Goal: Task Accomplishment & Management: Manage account settings

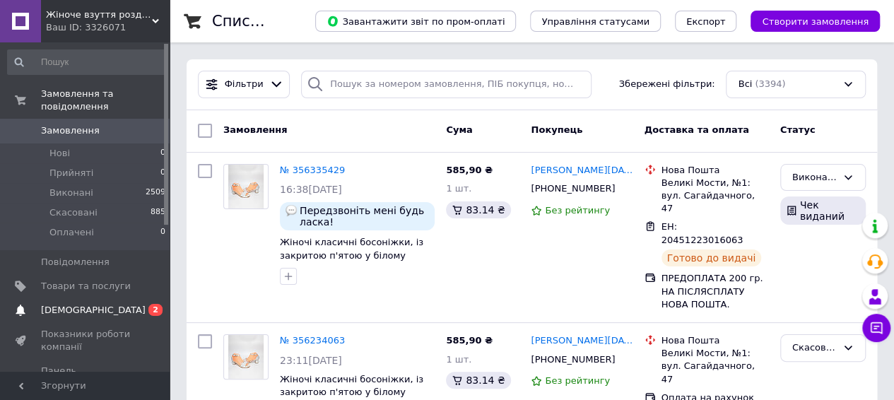
click at [75, 304] on span "[DEMOGRAPHIC_DATA]" at bounding box center [93, 310] width 105 height 13
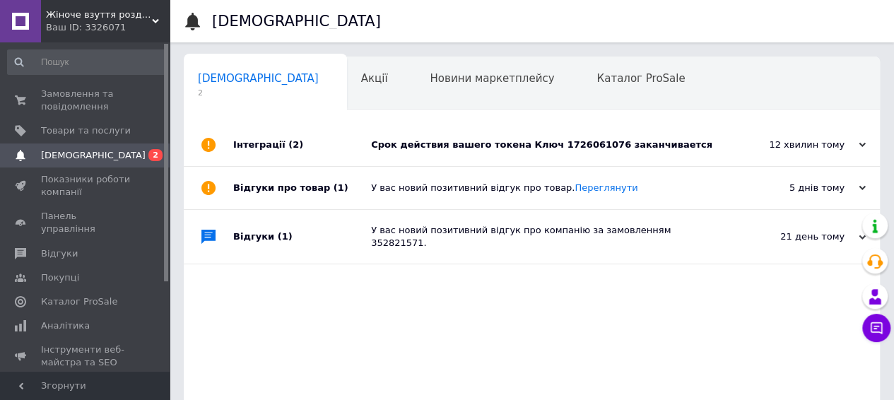
scroll to position [0, 4]
click at [593, 149] on div "Срок действия вашего токена Ключ 1726061076 заканчивается" at bounding box center [547, 144] width 353 height 13
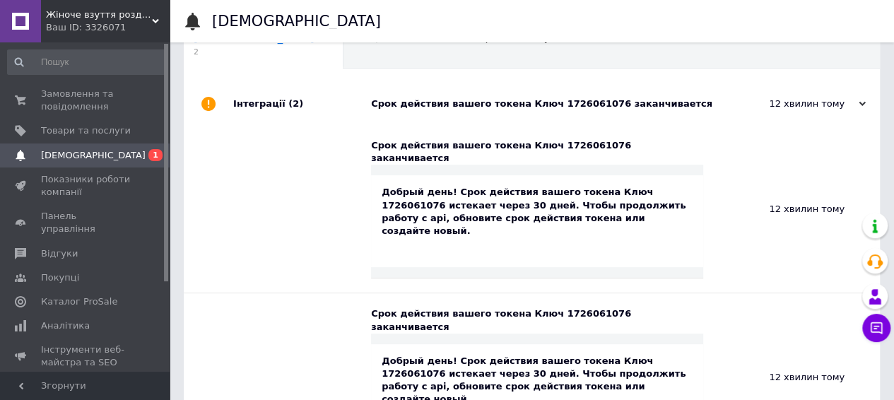
scroll to position [71, 0]
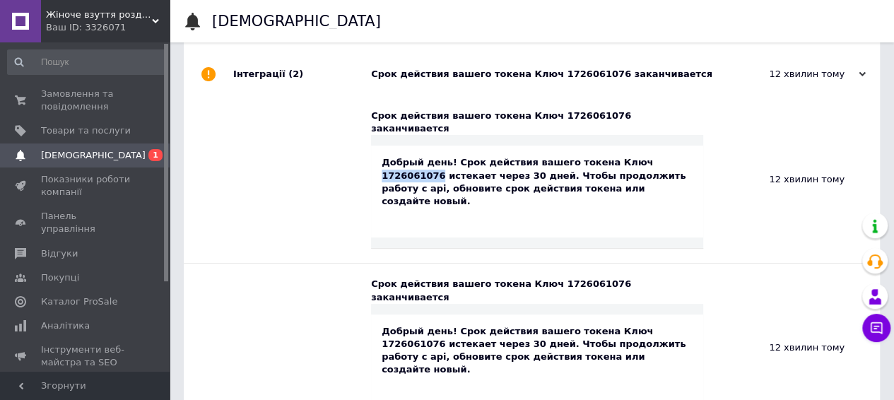
drag, startPoint x: 667, startPoint y: 148, endPoint x: 613, endPoint y: 148, distance: 53.7
click at [613, 156] on div "Добрый день! Срок действия вашего токена Ключ 1726061076 истекает через 30 дней…" at bounding box center [537, 182] width 311 height 52
click at [623, 187] on div "Добрый день! Срок действия вашего токена Ключ 1726061076 истекает через 30 дней…" at bounding box center [537, 192] width 332 height 92
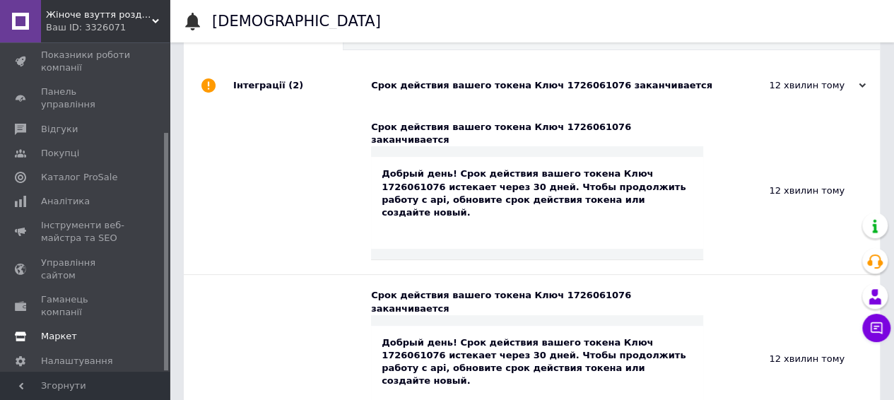
scroll to position [141, 0]
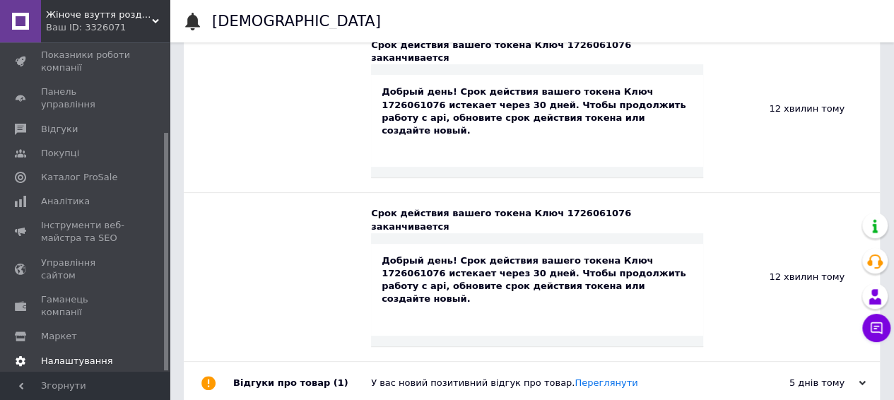
click at [61, 355] on span "Налаштування" at bounding box center [77, 361] width 72 height 13
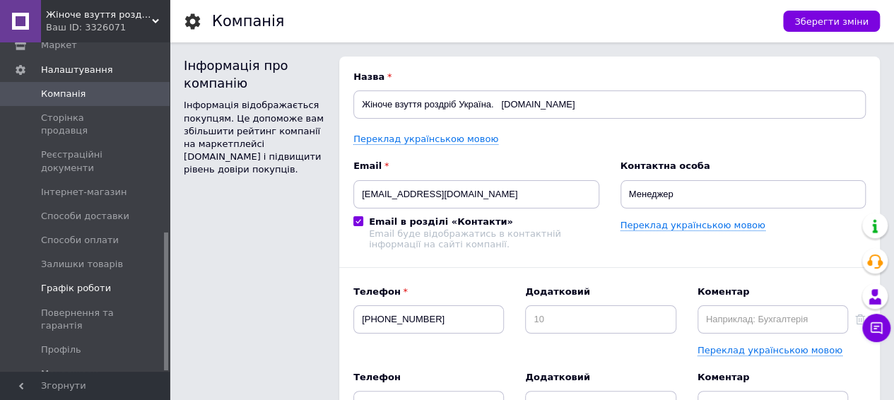
scroll to position [452, 0]
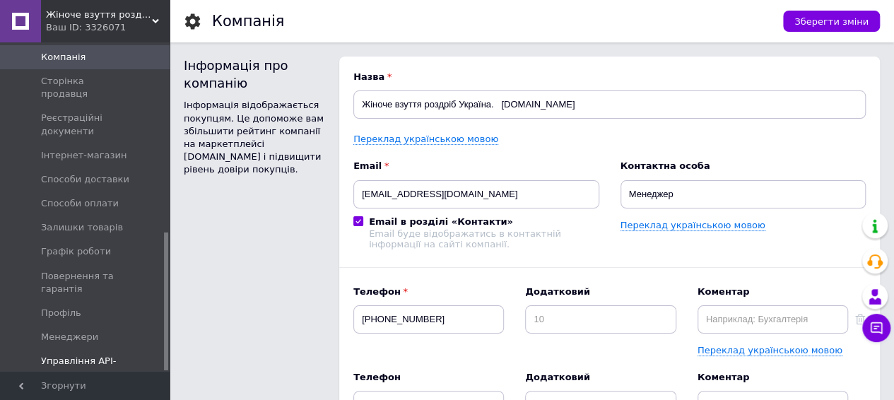
click at [64, 355] on span "Управління API-токенами" at bounding box center [86, 367] width 90 height 25
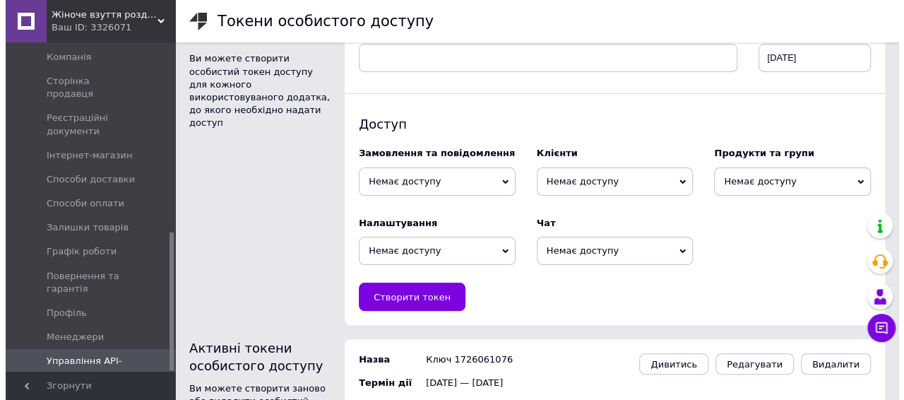
scroll to position [110, 0]
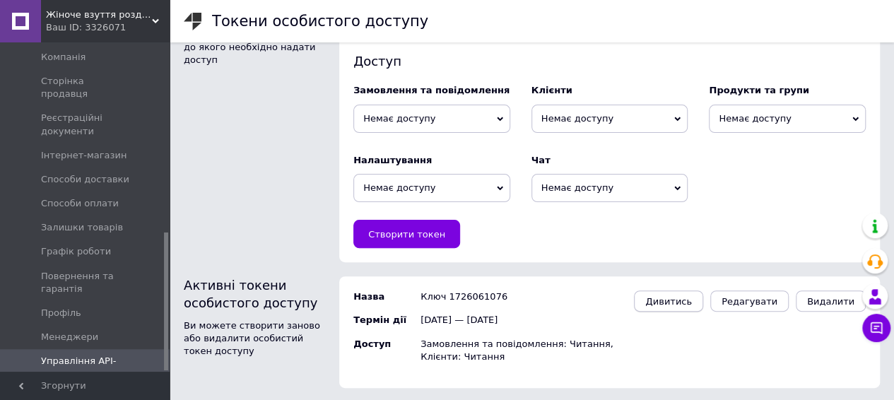
click at [678, 307] on button "Дивитись" at bounding box center [668, 300] width 69 height 21
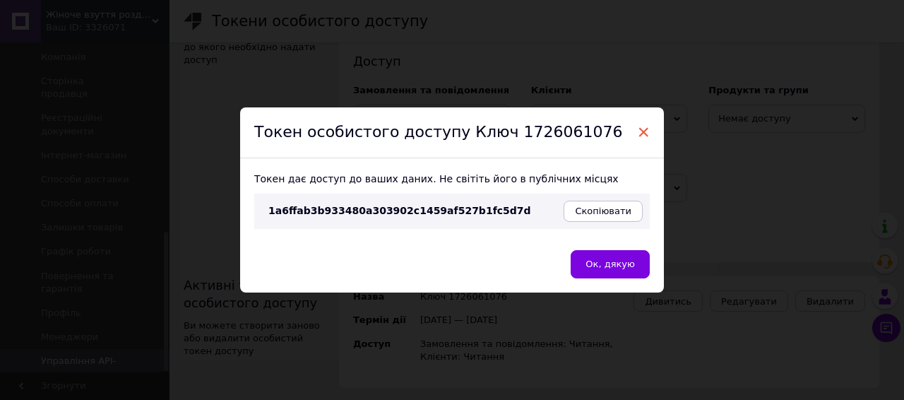
click at [639, 131] on span "×" at bounding box center [643, 132] width 13 height 24
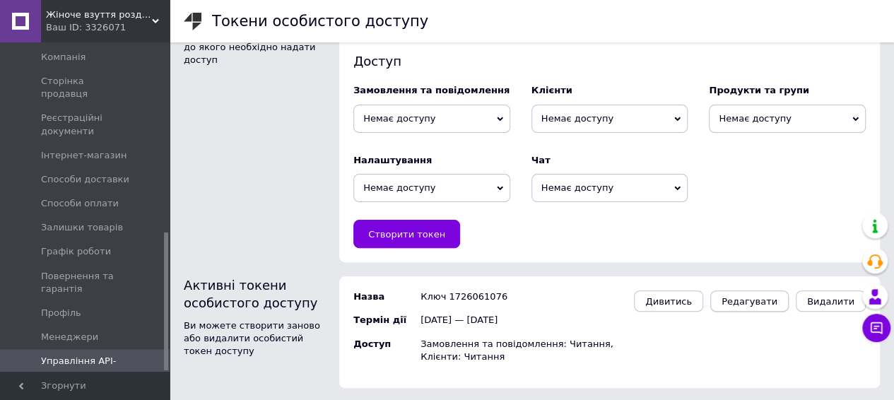
click at [784, 305] on button "Редагувати" at bounding box center [749, 300] width 78 height 21
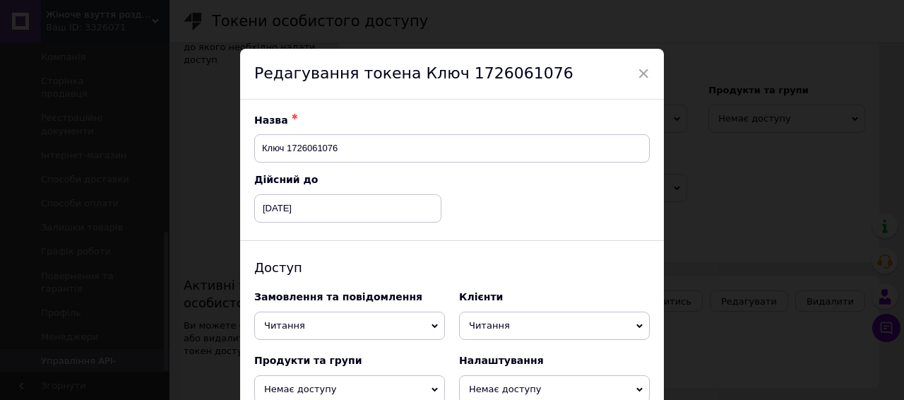
scroll to position [0, 0]
click at [646, 79] on span "×" at bounding box center [643, 74] width 13 height 24
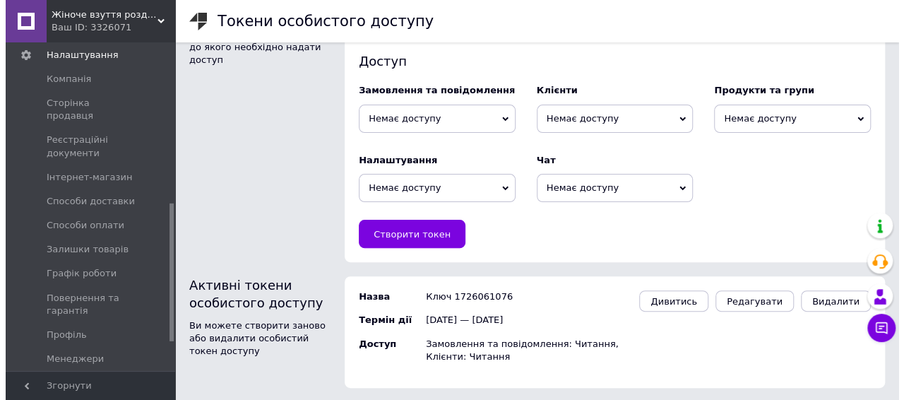
scroll to position [452, 0]
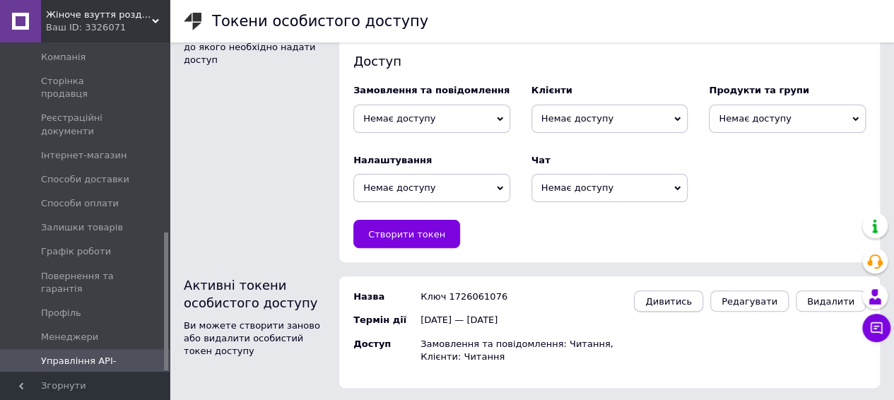
click at [683, 296] on span "Дивитись" at bounding box center [668, 301] width 47 height 11
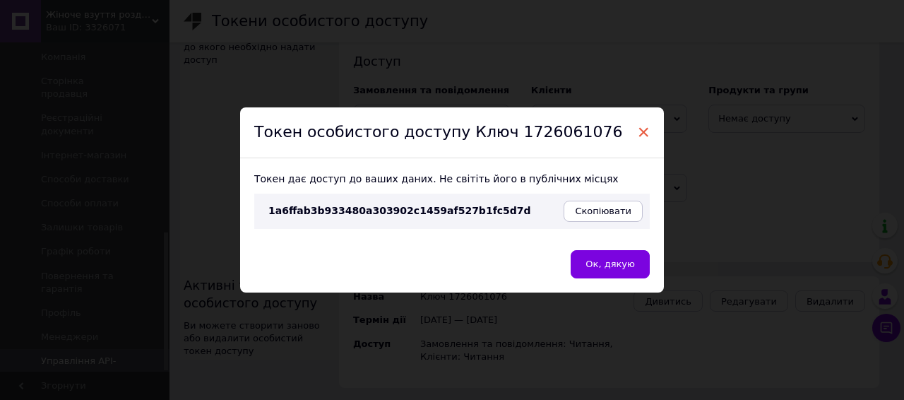
click at [639, 134] on span "×" at bounding box center [643, 132] width 13 height 24
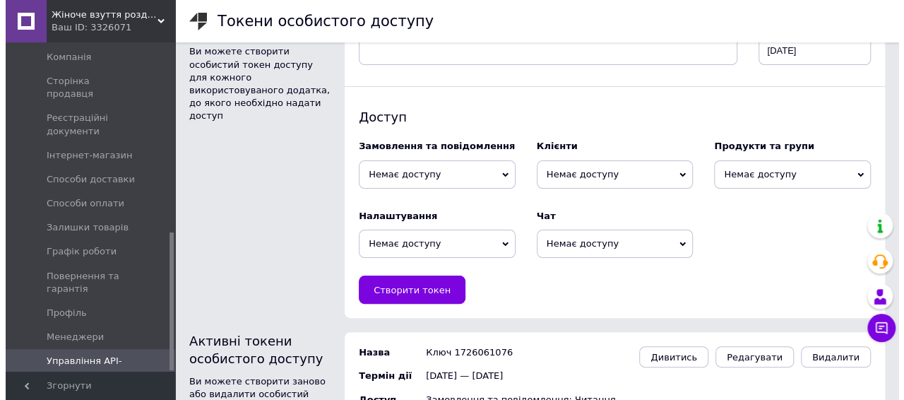
scroll to position [110, 0]
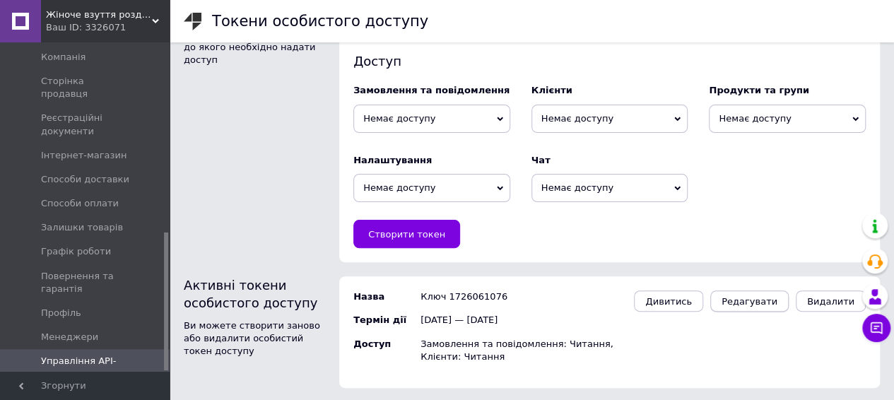
click at [760, 305] on span "Редагувати" at bounding box center [749, 301] width 56 height 11
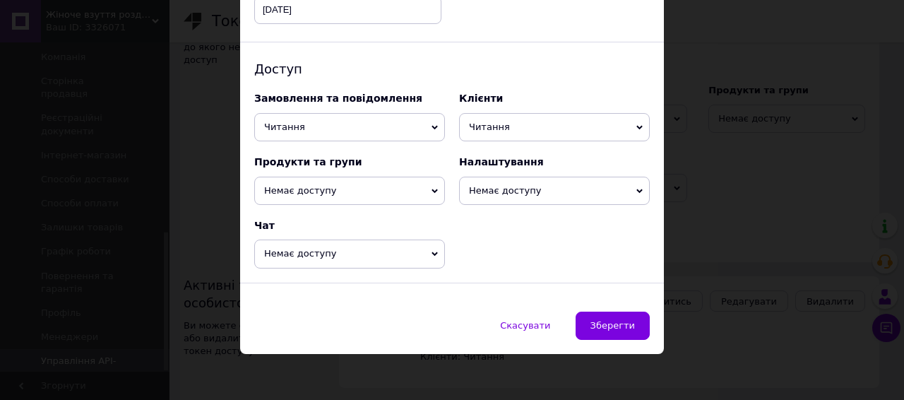
scroll to position [0, 0]
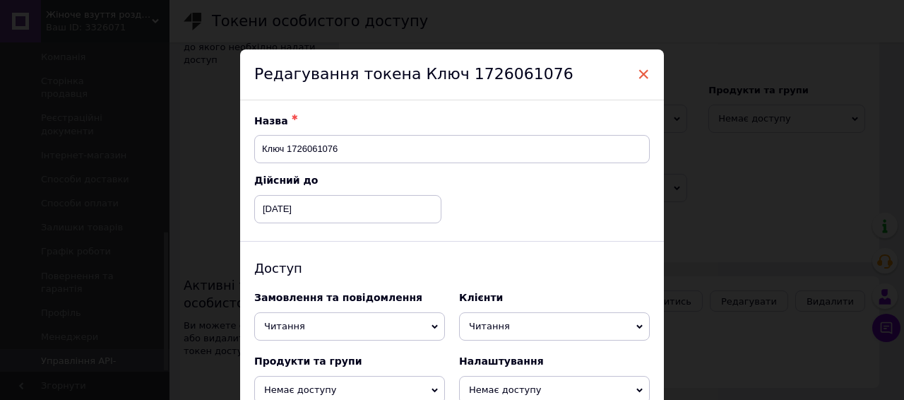
click at [642, 74] on span "×" at bounding box center [643, 74] width 13 height 24
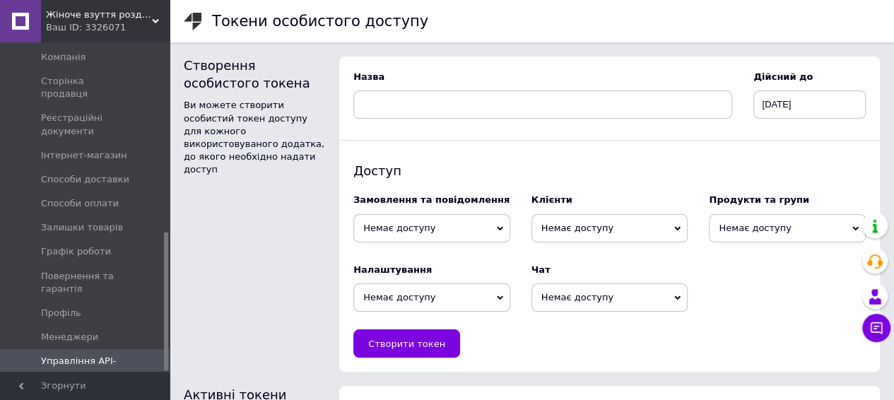
click at [490, 228] on span "Немає доступу" at bounding box center [431, 228] width 157 height 28
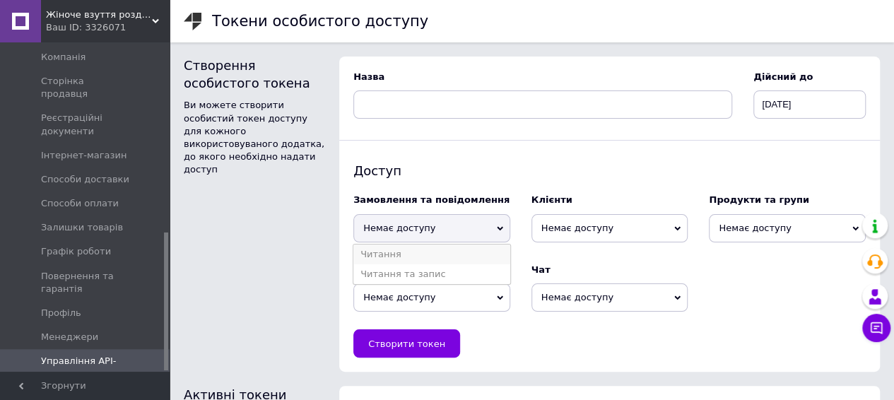
click at [411, 259] on li "Читання" at bounding box center [431, 254] width 157 height 20
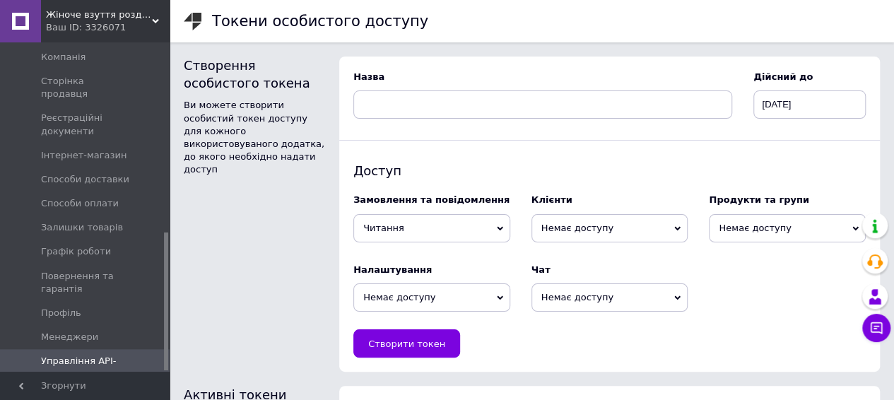
click at [617, 230] on span "Немає доступу" at bounding box center [609, 228] width 157 height 28
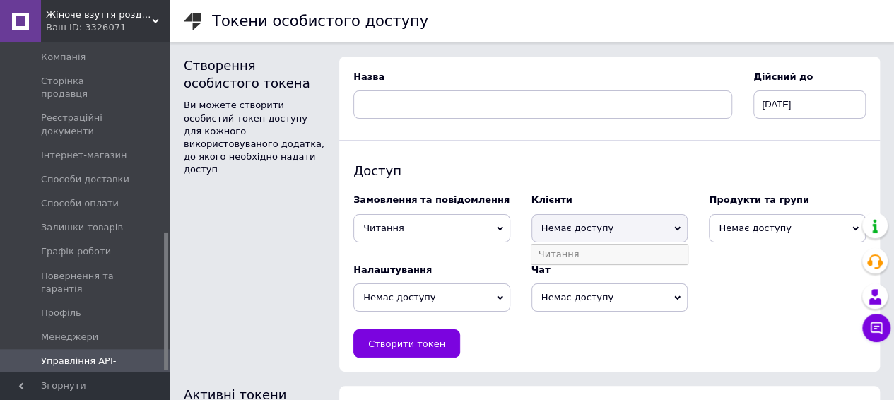
click at [592, 252] on li "Читання" at bounding box center [609, 254] width 157 height 20
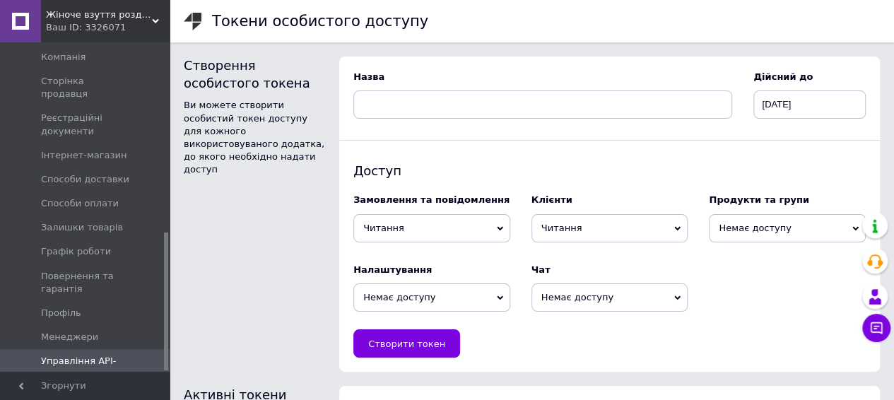
click at [762, 230] on span "Немає доступу" at bounding box center [787, 228] width 157 height 28
click at [690, 256] on div "Чат Немає доступу Читання Читання та запис" at bounding box center [610, 287] width 178 height 69
click at [438, 341] on button "Створити токен" at bounding box center [406, 343] width 107 height 28
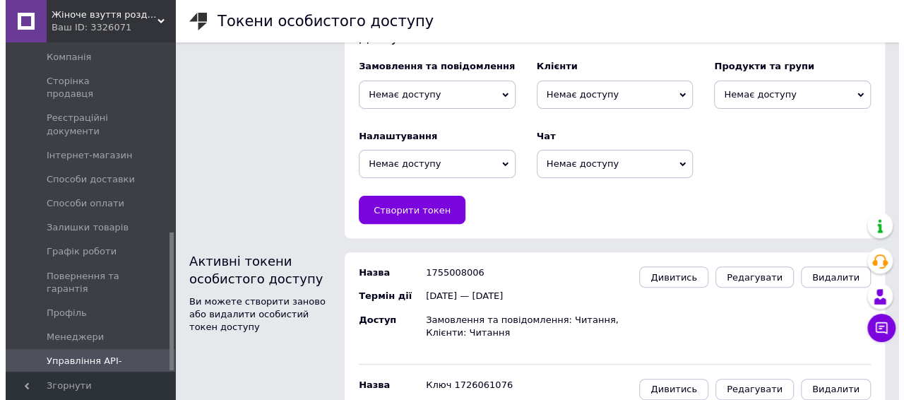
scroll to position [222, 0]
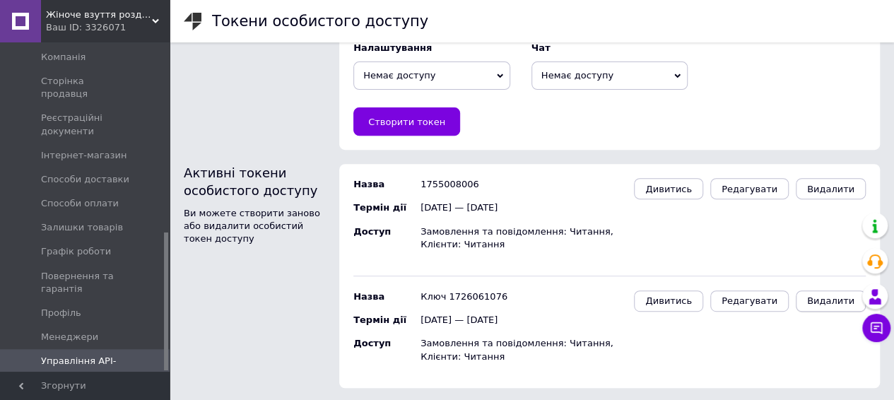
click at [824, 304] on span "Видалити" at bounding box center [830, 300] width 47 height 11
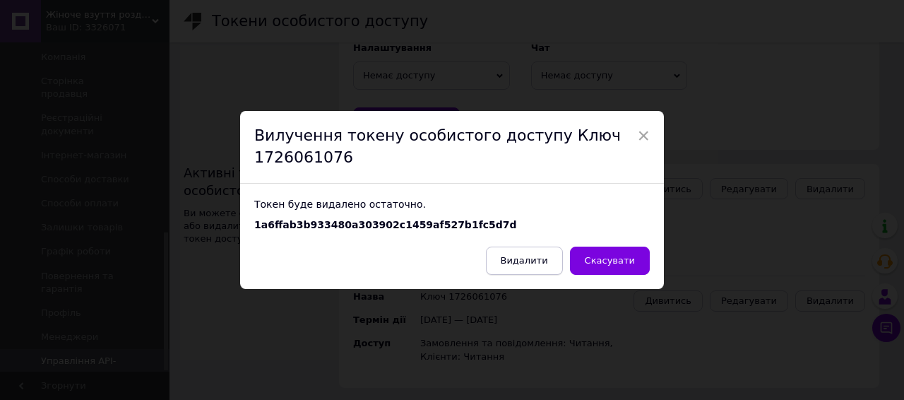
click at [526, 266] on span "Видалити" at bounding box center [524, 260] width 47 height 11
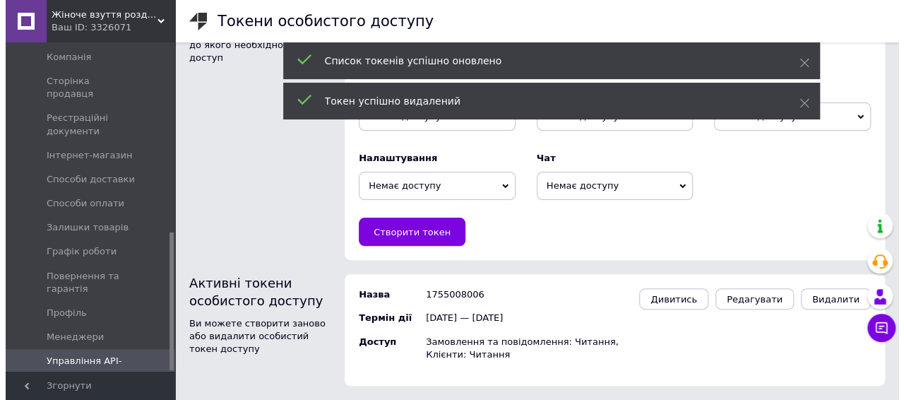
scroll to position [110, 0]
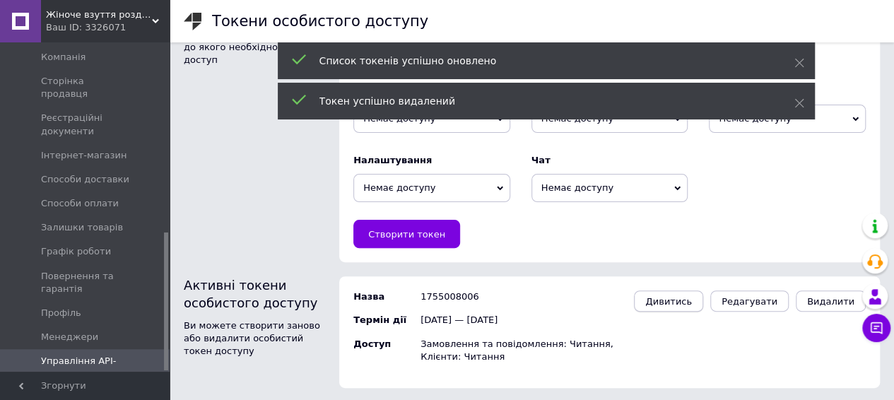
click at [692, 301] on span "Дивитись" at bounding box center [668, 301] width 47 height 11
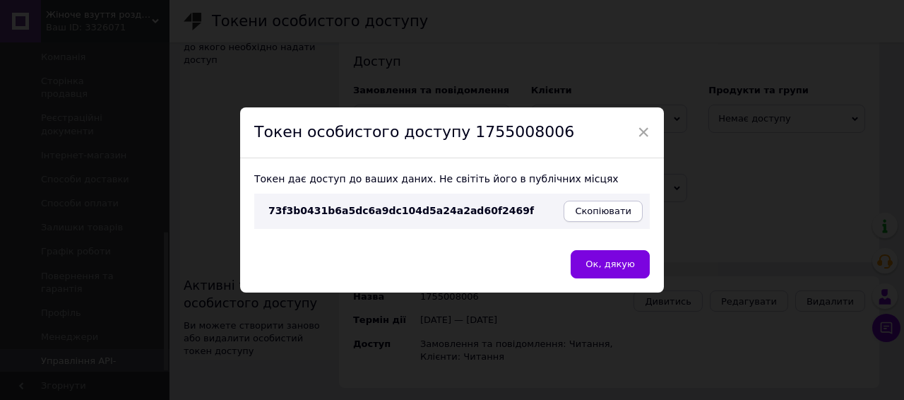
click at [594, 217] on button "Скопіювати" at bounding box center [603, 211] width 79 height 21
click at [618, 266] on span "Ок, дякую" at bounding box center [610, 264] width 49 height 11
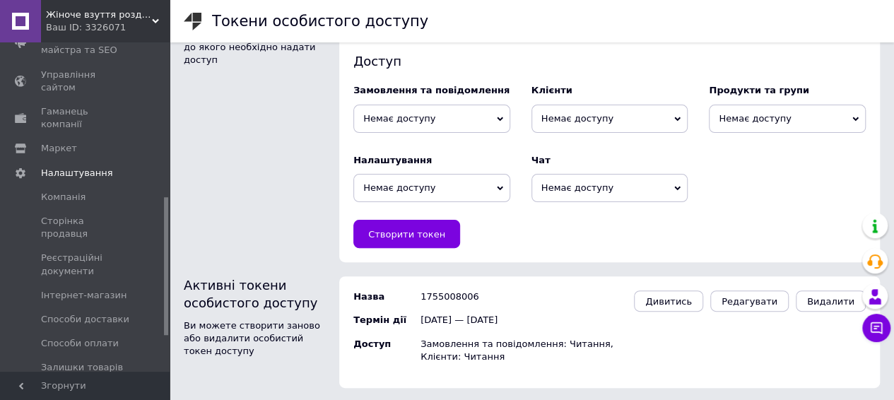
scroll to position [382, 0]
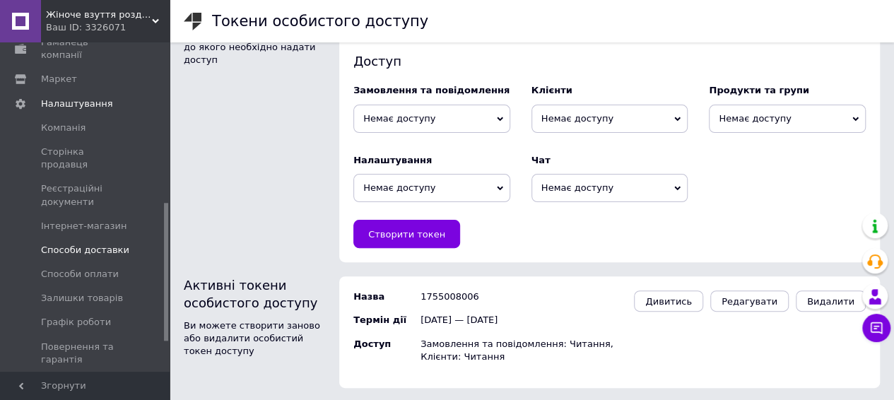
click at [96, 244] on span "Способи доставки" at bounding box center [85, 250] width 88 height 13
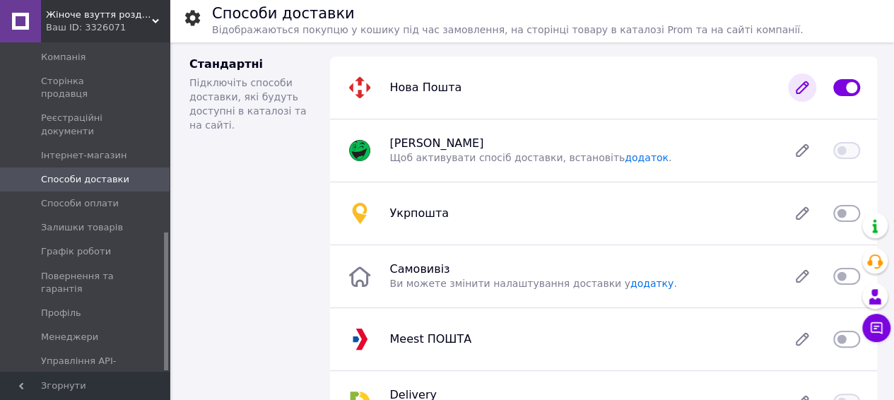
click at [801, 86] on icon at bounding box center [801, 87] width 11 height 11
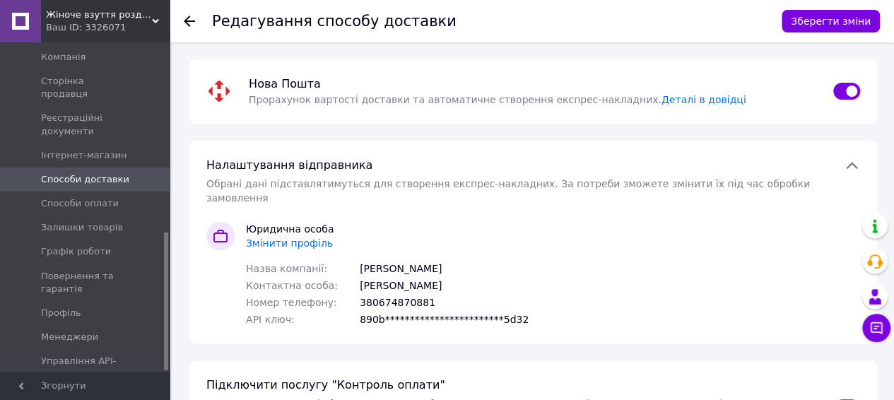
scroll to position [71, 0]
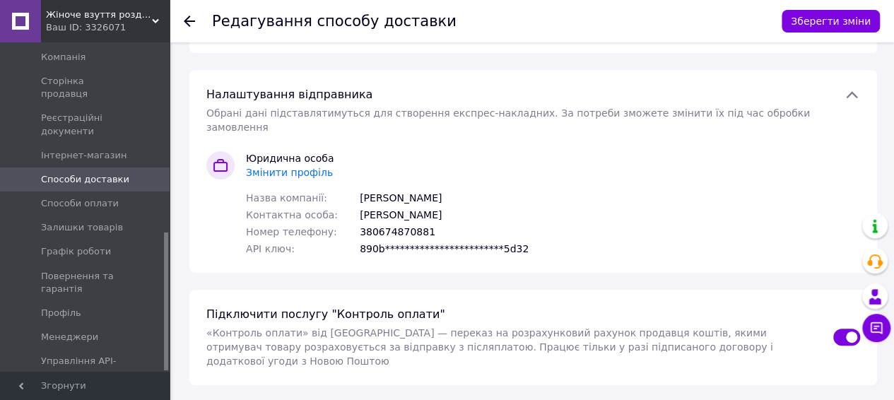
click at [295, 167] on span "Змінити профіль" at bounding box center [289, 172] width 87 height 11
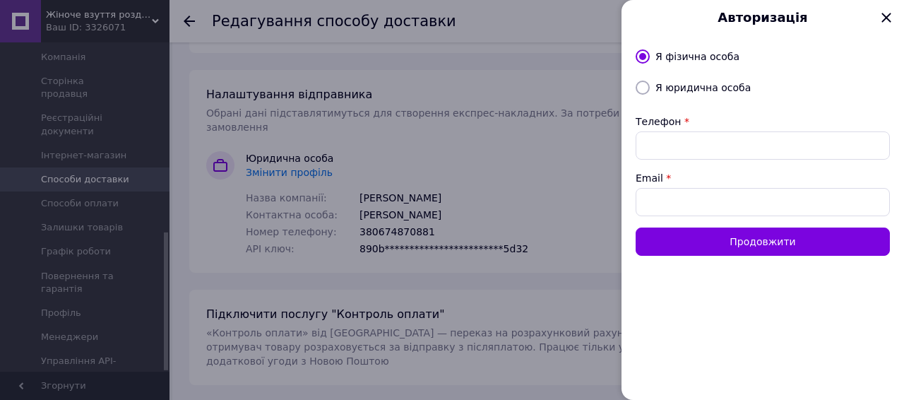
click at [506, 145] on div at bounding box center [452, 200] width 904 height 400
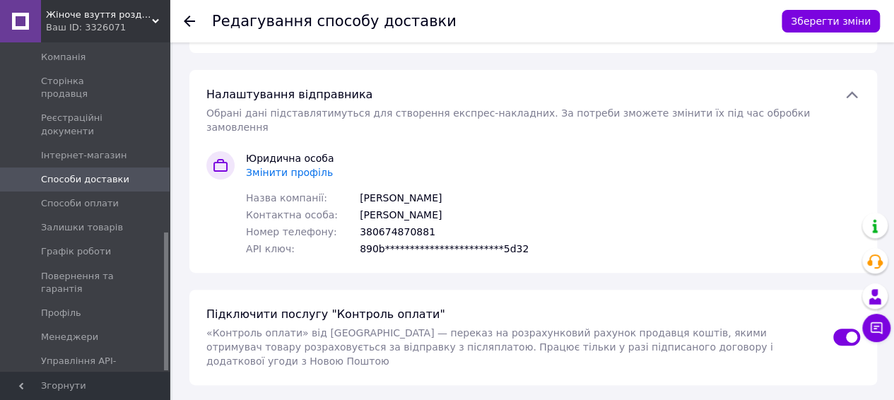
click at [274, 167] on span "Змінити профіль" at bounding box center [289, 172] width 87 height 11
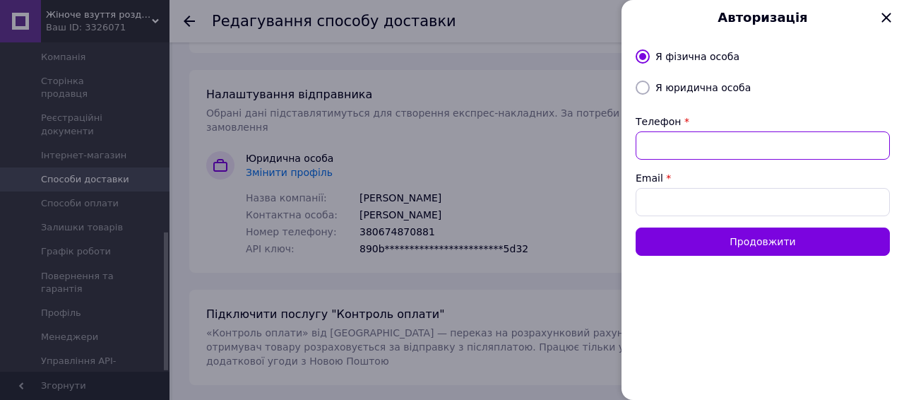
click at [698, 150] on input "Телефон" at bounding box center [763, 145] width 254 height 28
click at [536, 150] on div at bounding box center [452, 200] width 904 height 400
